Goal: Check status: Check status

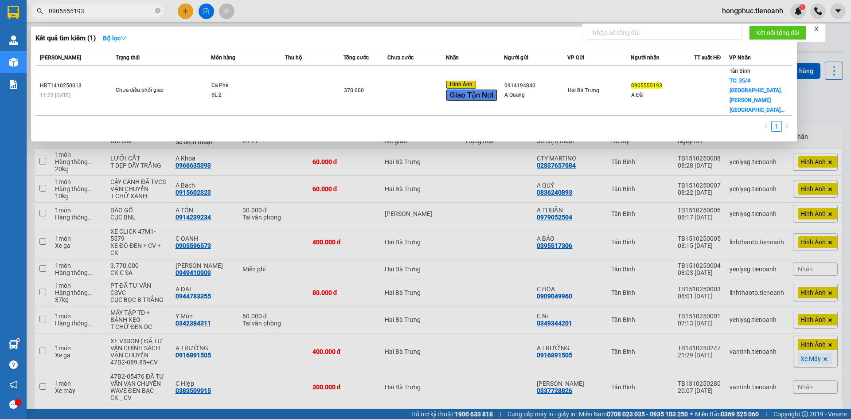
click at [155, 11] on icon "close-circle" at bounding box center [157, 10] width 5 height 5
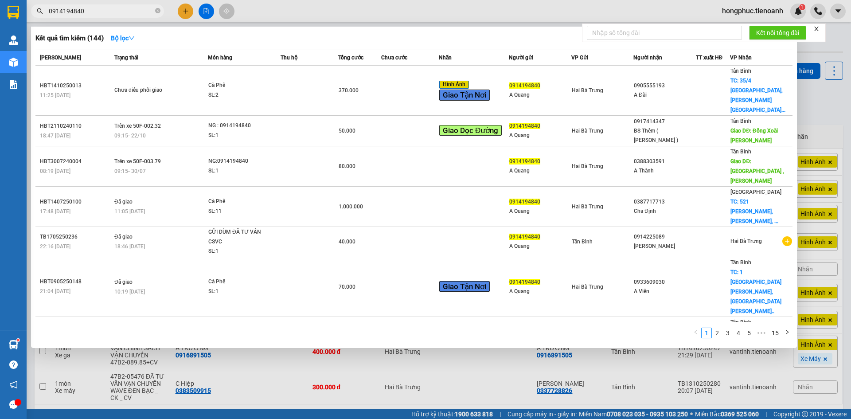
type input "0914194840"
click at [159, 9] on icon "close-circle" at bounding box center [157, 10] width 5 height 5
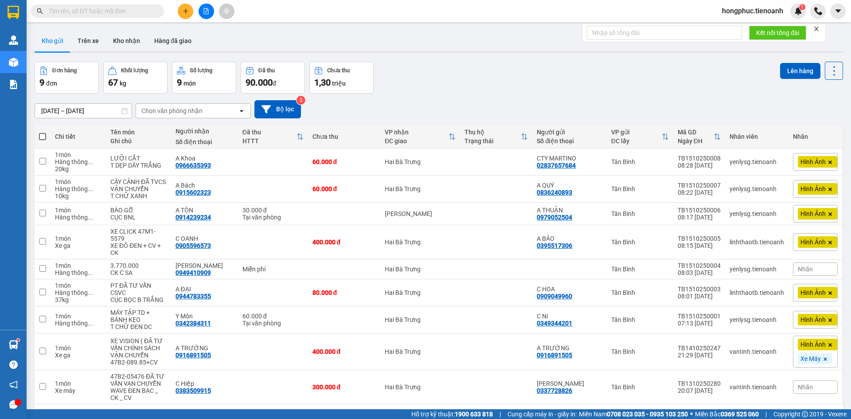
paste input "0905581234"
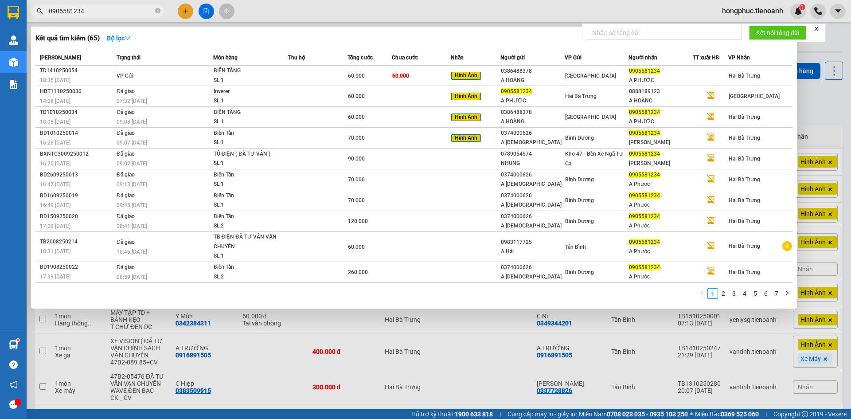
type input "0905581234"
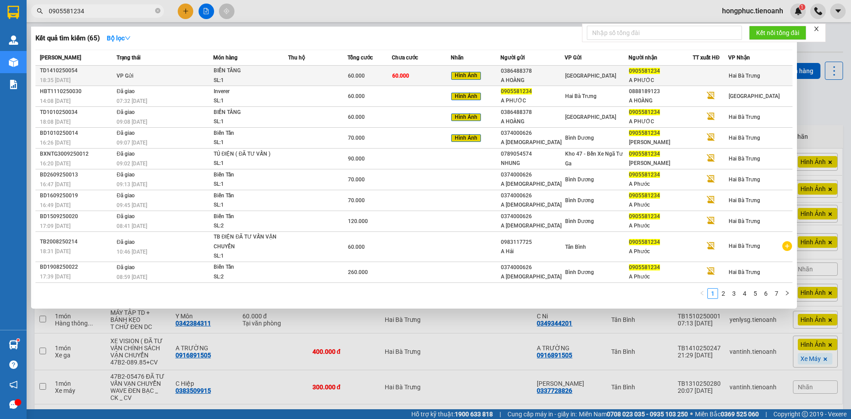
click at [175, 78] on td "VP Gửi" at bounding box center [163, 76] width 99 height 20
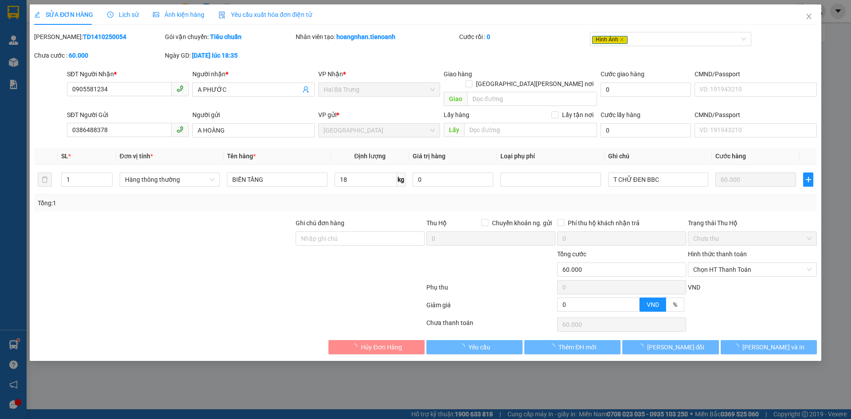
click at [122, 16] on span "Lịch sử" at bounding box center [122, 14] width 31 height 7
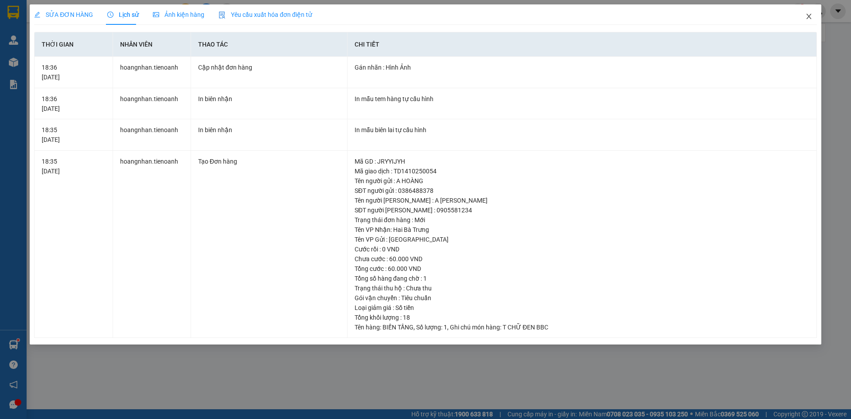
click at [810, 11] on span "Close" at bounding box center [809, 16] width 25 height 25
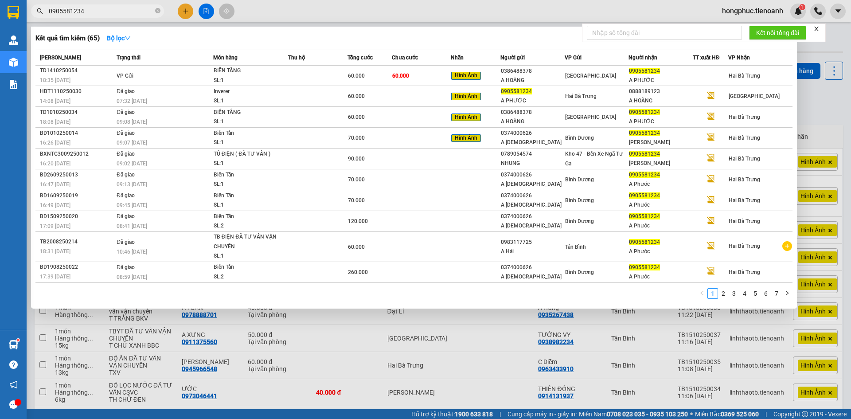
click at [102, 9] on input "0905581234" at bounding box center [101, 11] width 105 height 10
click at [155, 10] on icon "close-circle" at bounding box center [157, 10] width 5 height 5
